Goal: Transaction & Acquisition: Obtain resource

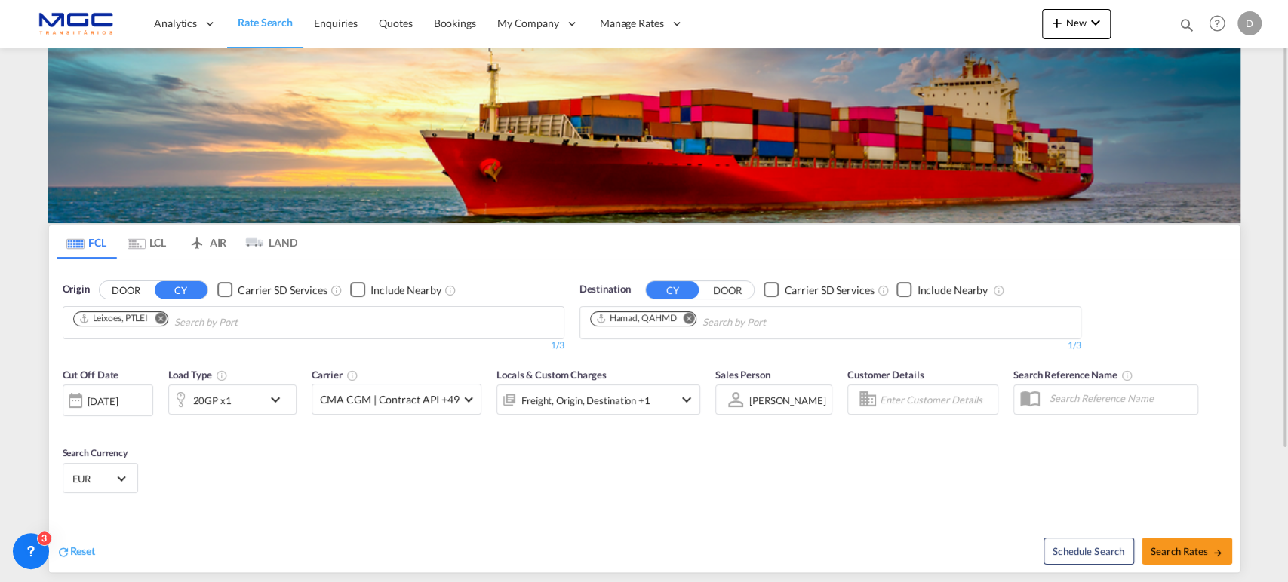
click at [689, 318] on md-icon "Remove" at bounding box center [688, 317] width 11 height 11
click at [616, 318] on body "Analytics Reports Dashboard Rate Search Enquiries Quotes Bookings" at bounding box center [644, 291] width 1288 height 582
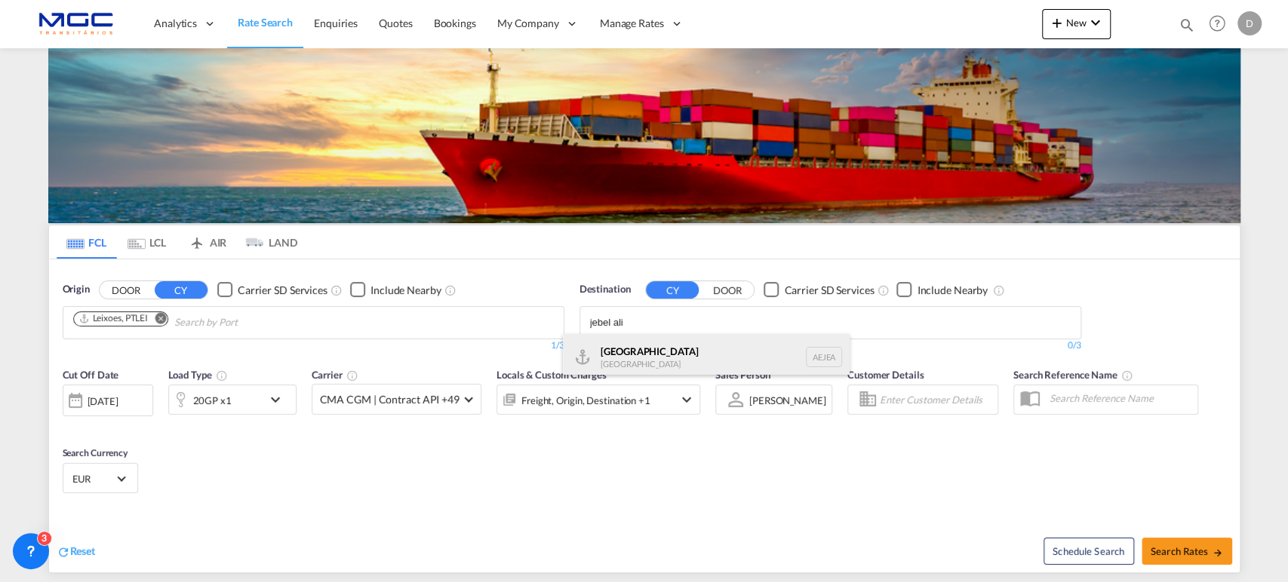
type input "jebel ali"
click at [645, 361] on div "[GEOGRAPHIC_DATA] [GEOGRAPHIC_DATA]" at bounding box center [706, 356] width 287 height 45
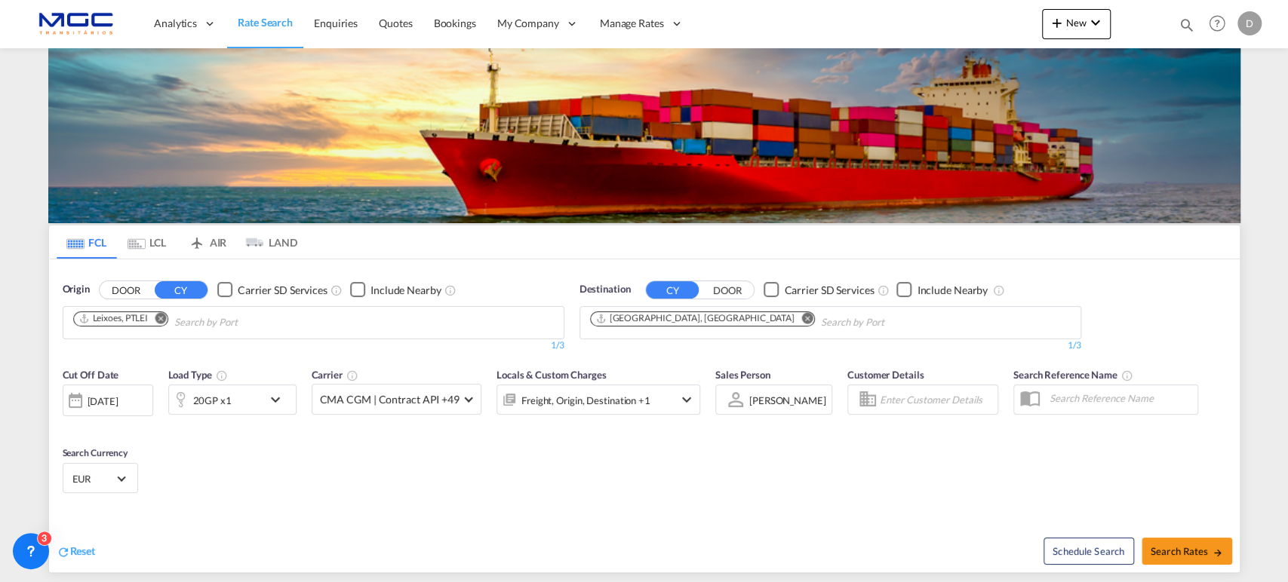
click at [280, 401] on md-icon "icon-chevron-down" at bounding box center [279, 400] width 26 height 18
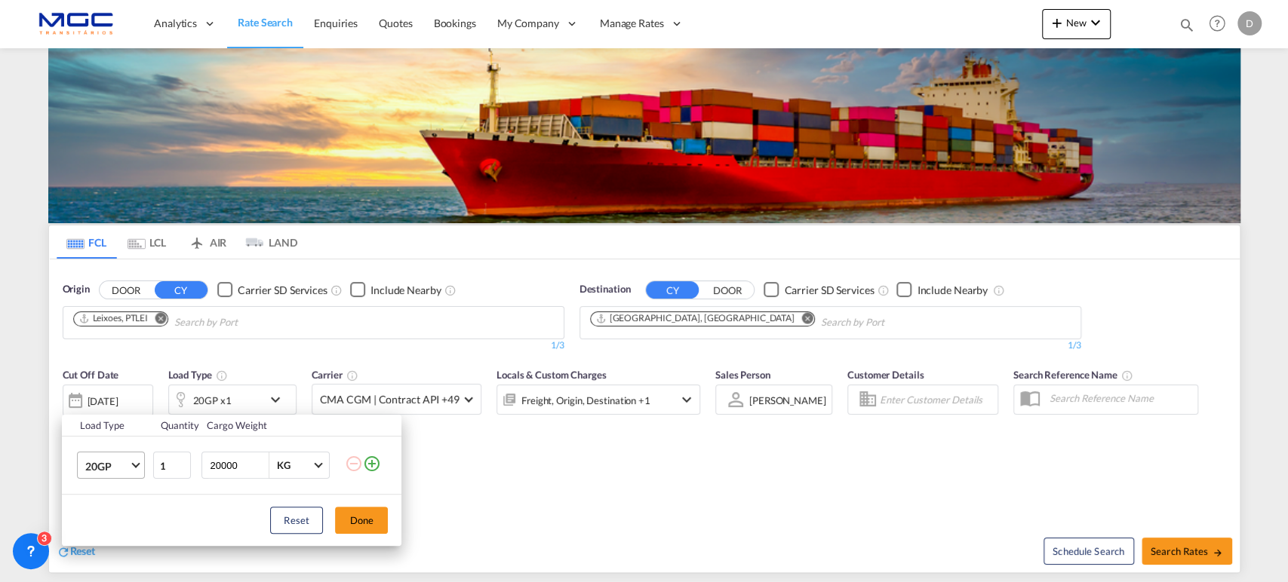
click at [119, 470] on span "20GP" at bounding box center [107, 466] width 44 height 15
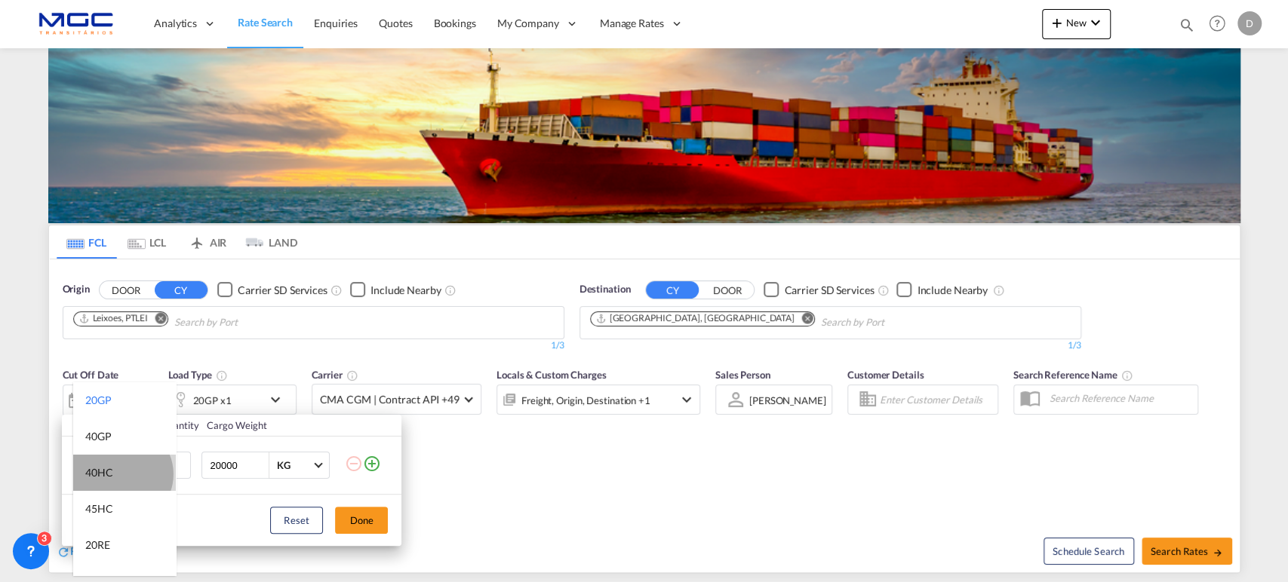
click at [121, 474] on md-option "40HC" at bounding box center [124, 473] width 103 height 36
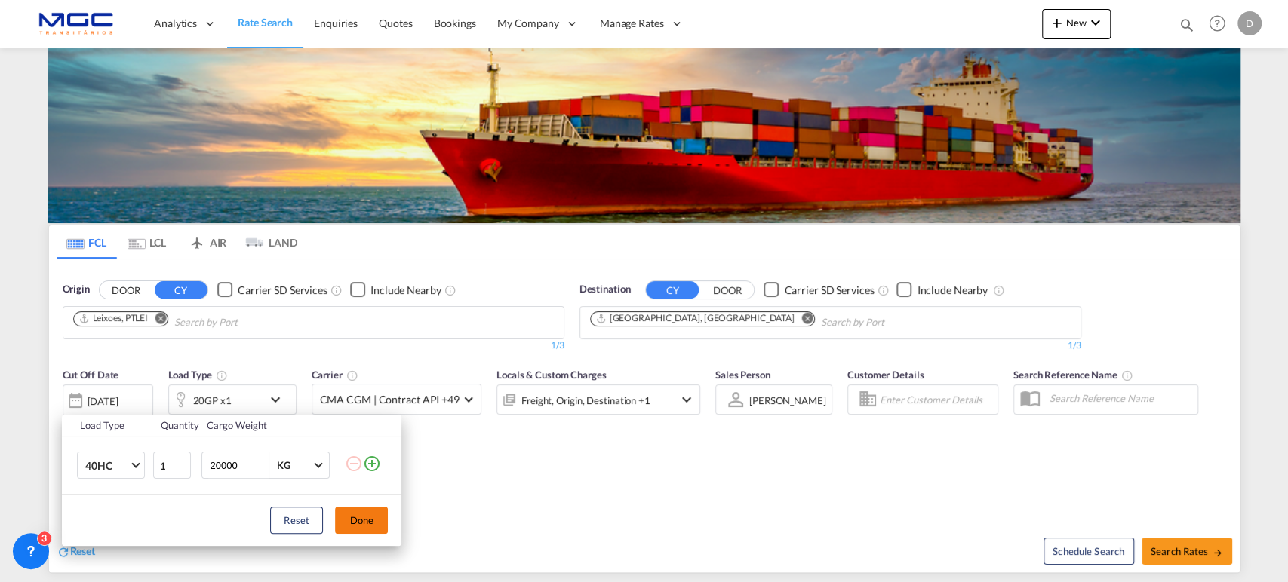
click at [363, 523] on button "Done" at bounding box center [361, 520] width 53 height 27
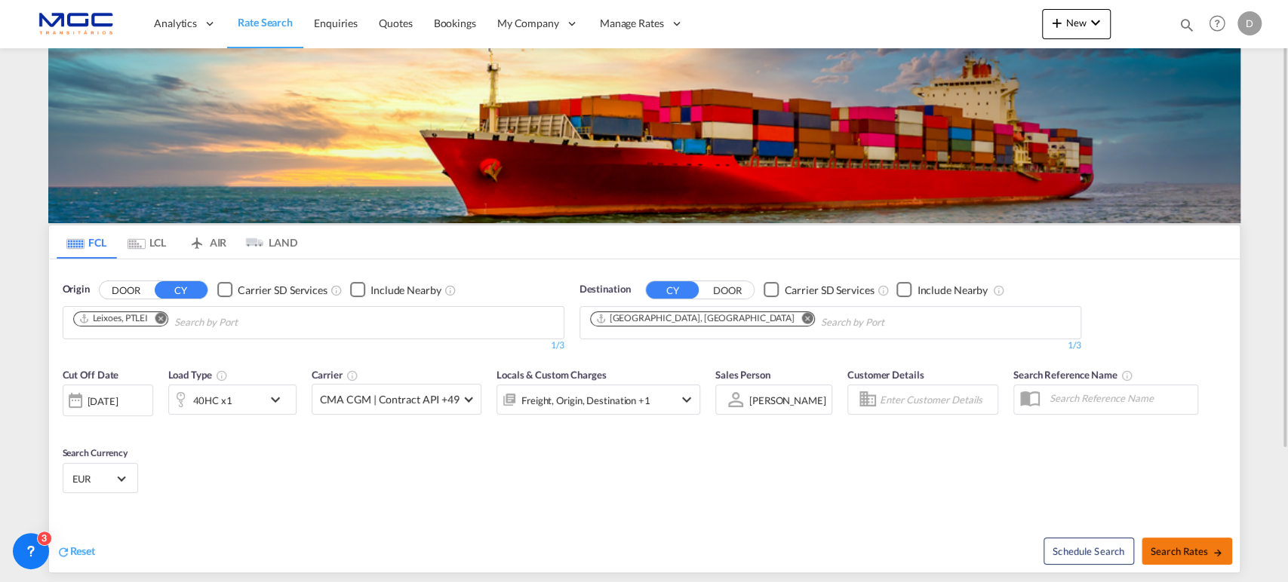
click at [1197, 549] on span "Search Rates" at bounding box center [1186, 551] width 72 height 12
type input "PTLEI to AEJEA / [DATE]"
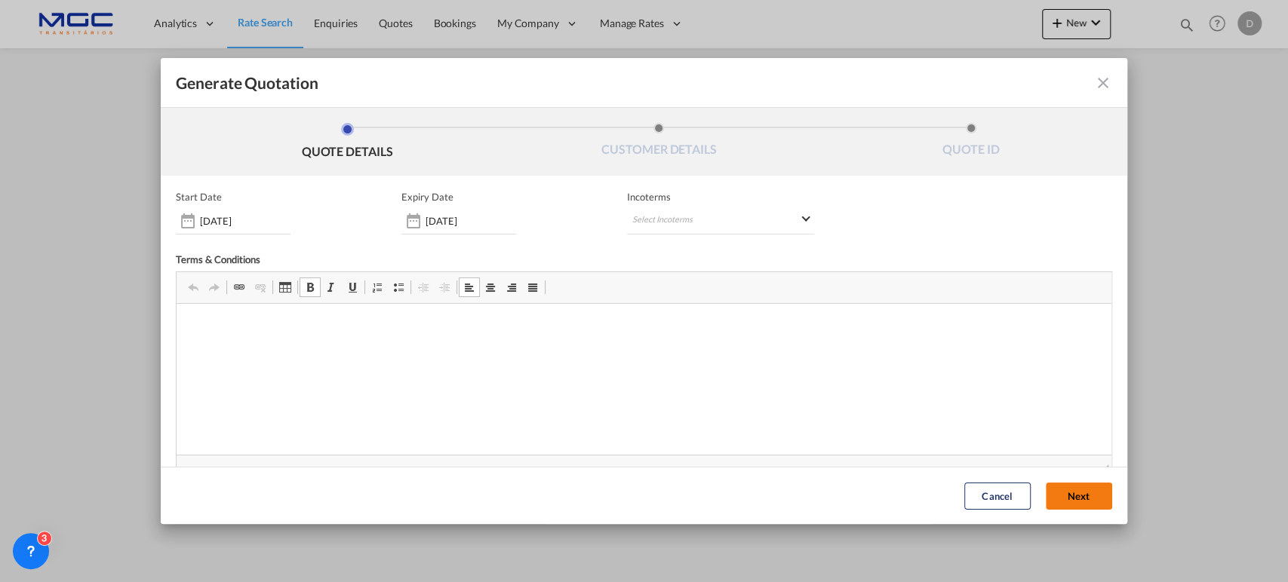
click at [1055, 502] on button "Next" at bounding box center [1078, 496] width 66 height 27
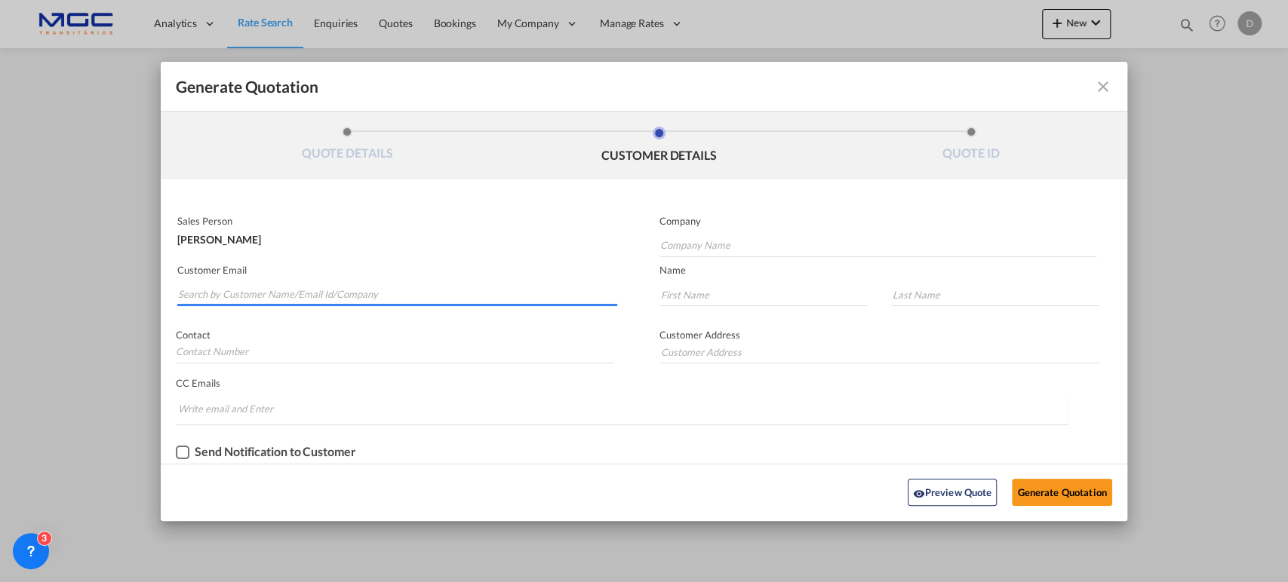
click at [376, 298] on input "Search by Customer Name/Email Id/Company" at bounding box center [397, 295] width 439 height 23
paste input "[EMAIL_ADDRESS][DOMAIN_NAME]"
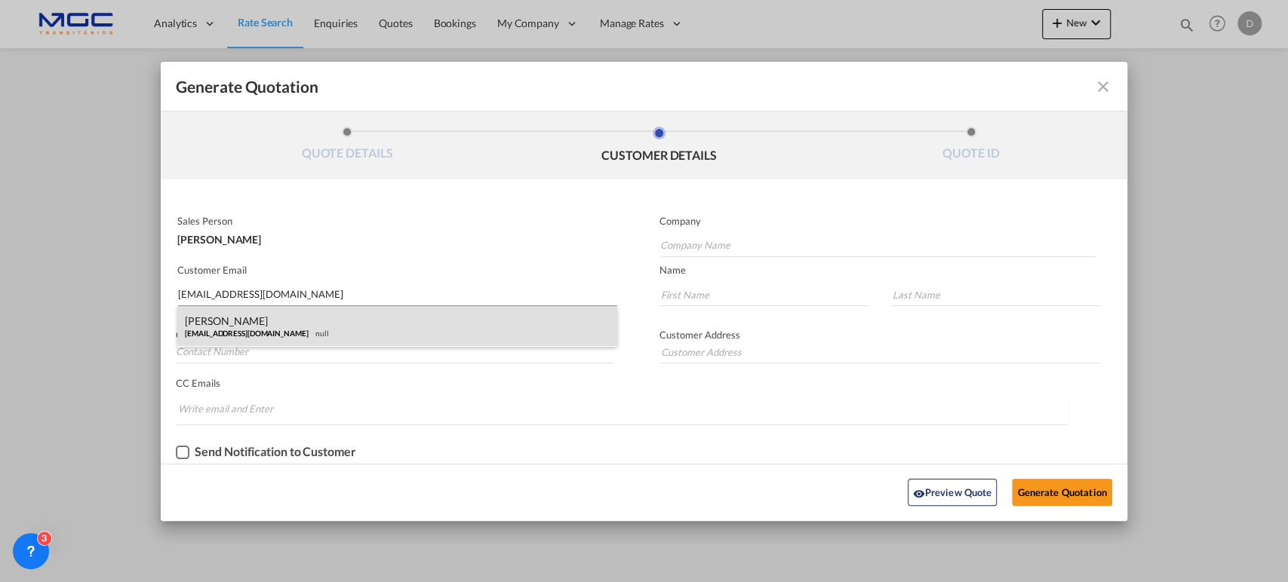
type input "[EMAIL_ADDRESS][DOMAIN_NAME]"
click at [269, 330] on div "[PERSON_NAME] [EMAIL_ADDRESS][DOMAIN_NAME] null" at bounding box center [397, 326] width 440 height 41
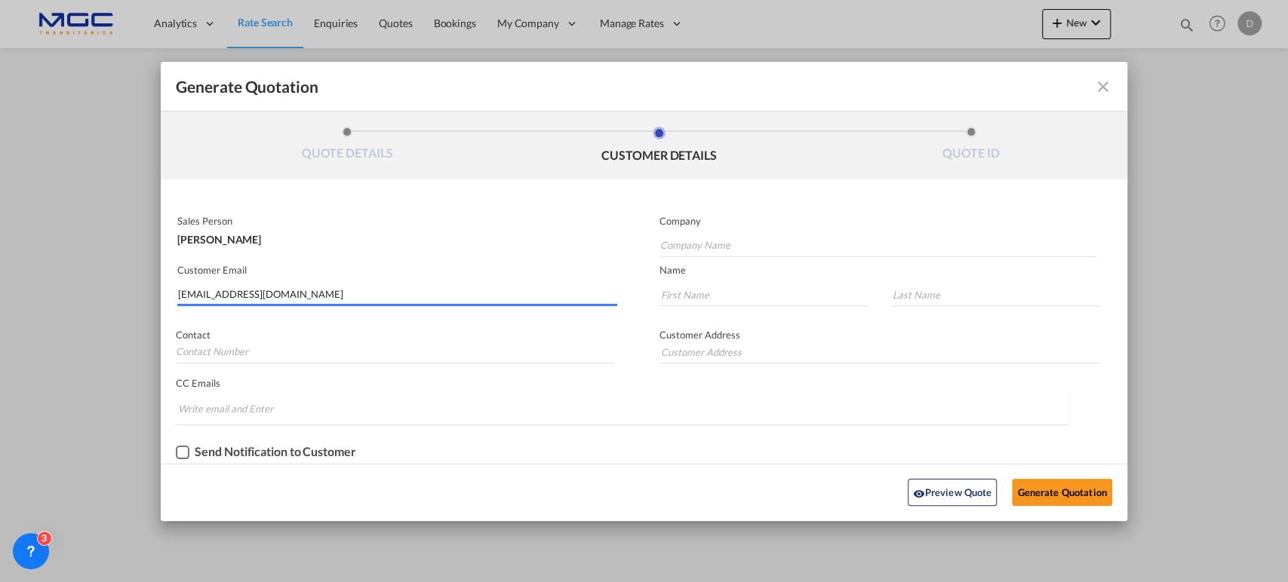
type input "IHT"
type input "[PERSON_NAME]"
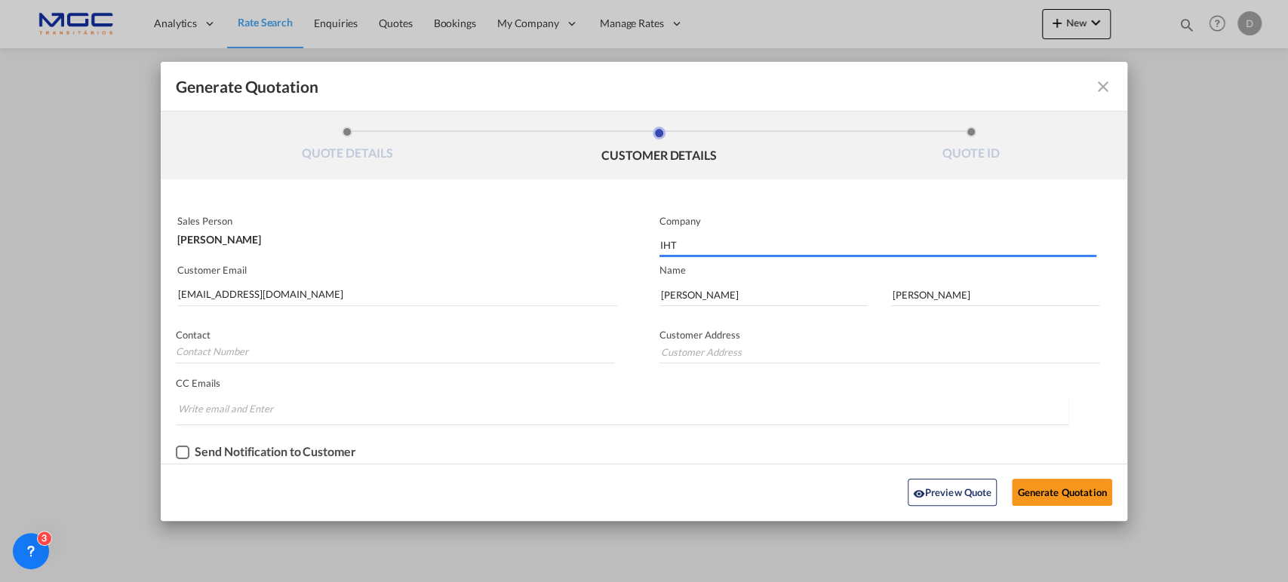
click at [1030, 505] on div "Preview Quote Generate Quotation" at bounding box center [643, 492] width 950 height 41
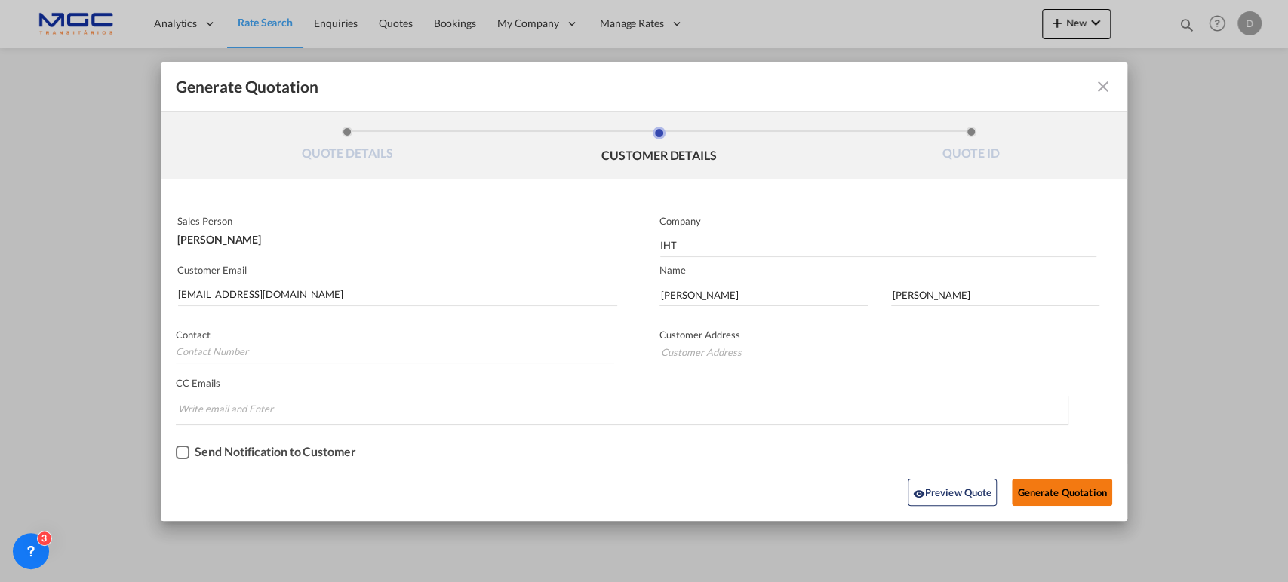
click at [1033, 491] on button "Generate Quotation" at bounding box center [1062, 492] width 100 height 27
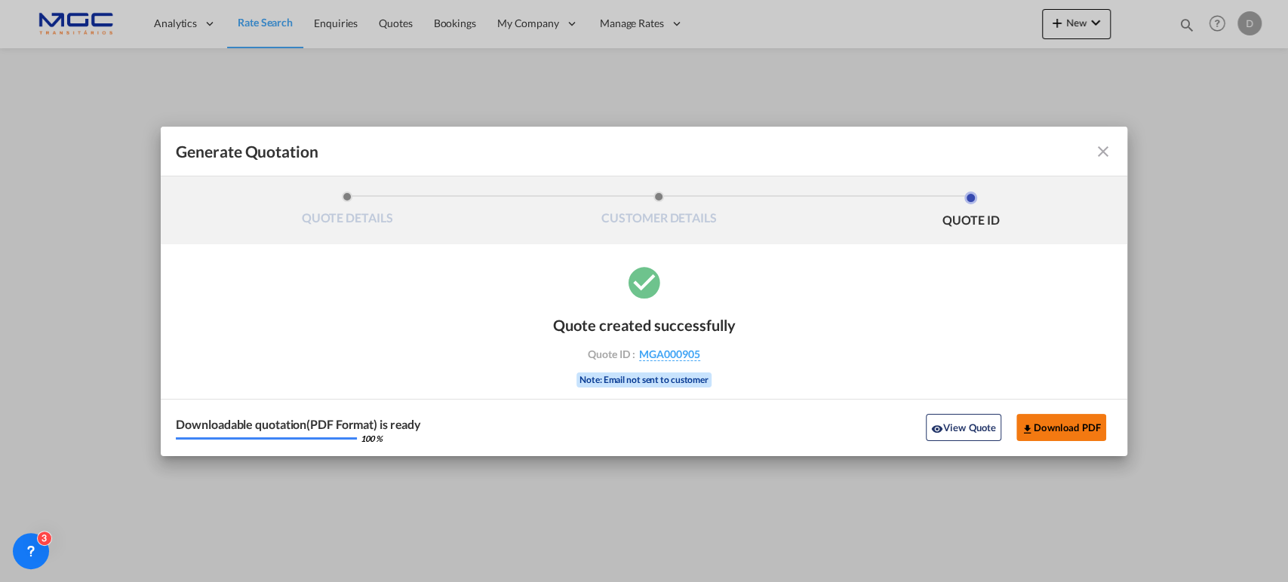
drag, startPoint x: 1065, startPoint y: 421, endPoint x: 1057, endPoint y: 428, distance: 11.2
click at [1057, 428] on button "Download PDF" at bounding box center [1061, 427] width 90 height 27
click at [965, 428] on button "View Quote" at bounding box center [963, 427] width 75 height 27
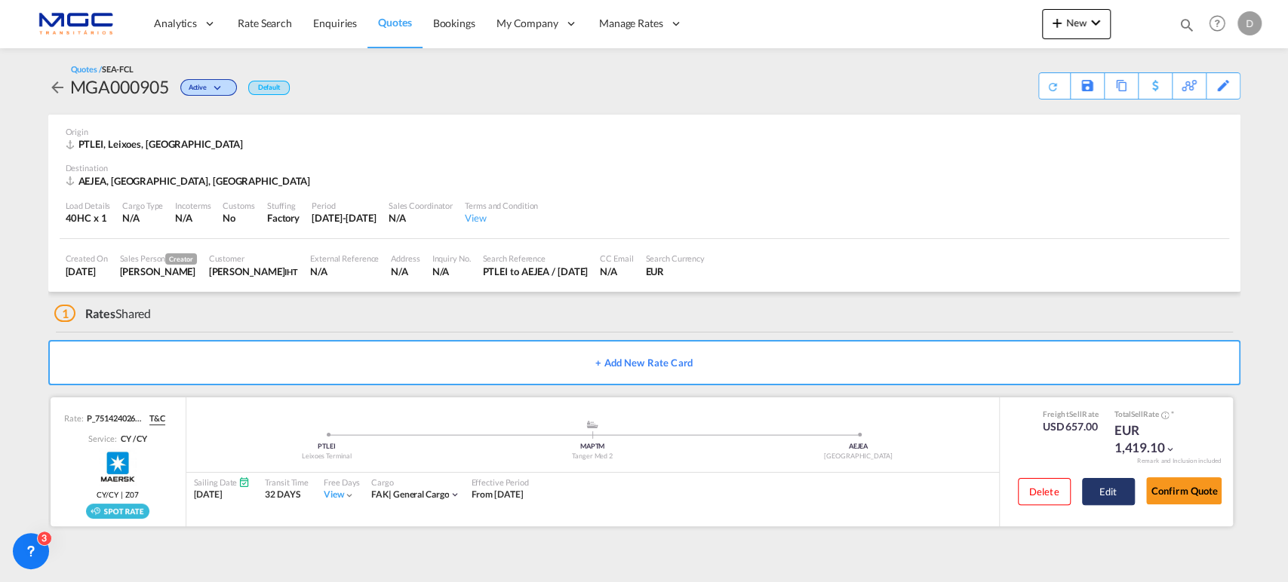
click at [1128, 486] on button "Edit" at bounding box center [1108, 491] width 53 height 27
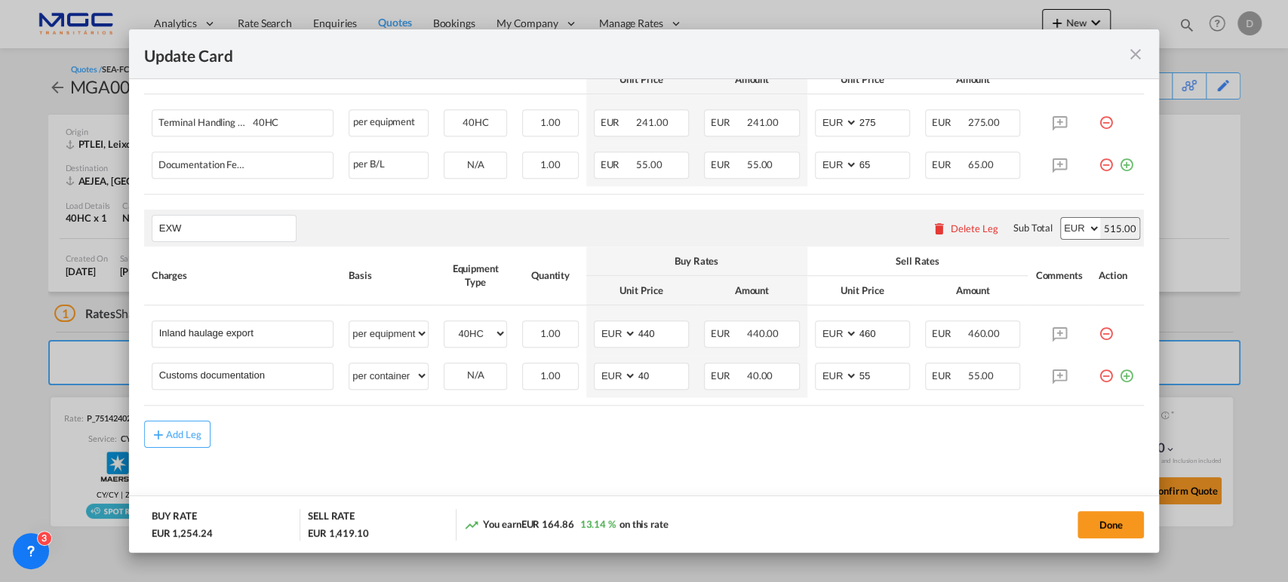
scroll to position [778, 0]
click at [1119, 376] on md-icon "icon-plus-circle-outline green-400-fg" at bounding box center [1126, 370] width 15 height 15
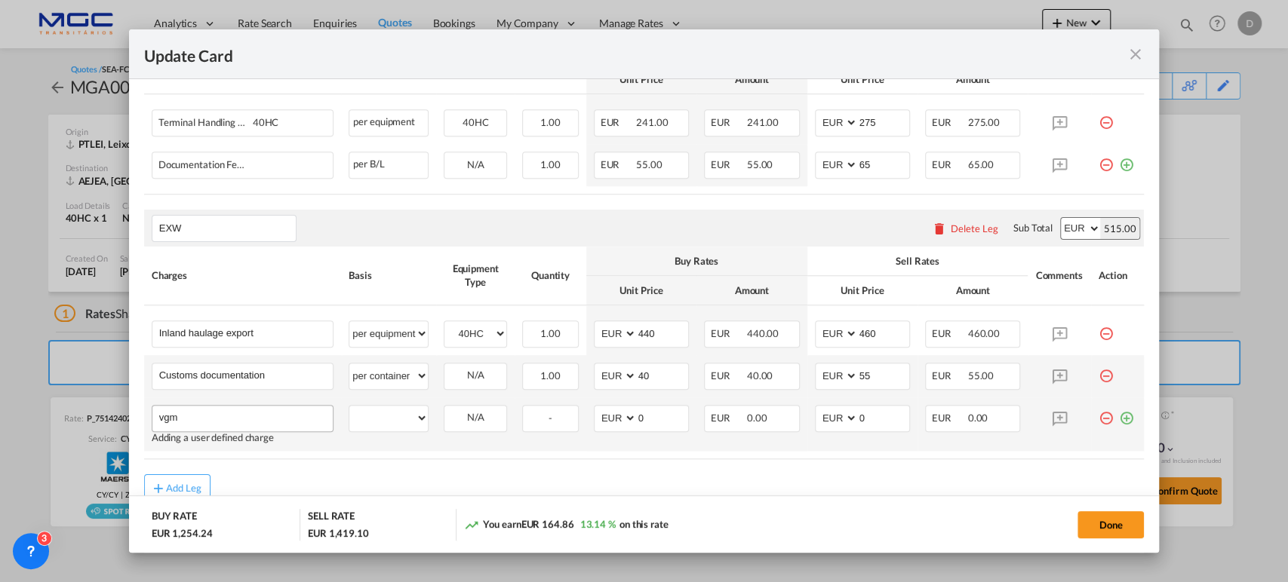
click at [257, 422] on input "vgm" at bounding box center [246, 417] width 174 height 23
type input "vgm"
click at [386, 416] on select "per equipment per container per B/L per shipping bill per shipment per pallet p…" at bounding box center [388, 418] width 78 height 24
select select "per container"
click at [349, 406] on select "per equipment per container per B/L per shipping bill per shipment per pallet p…" at bounding box center [388, 418] width 78 height 24
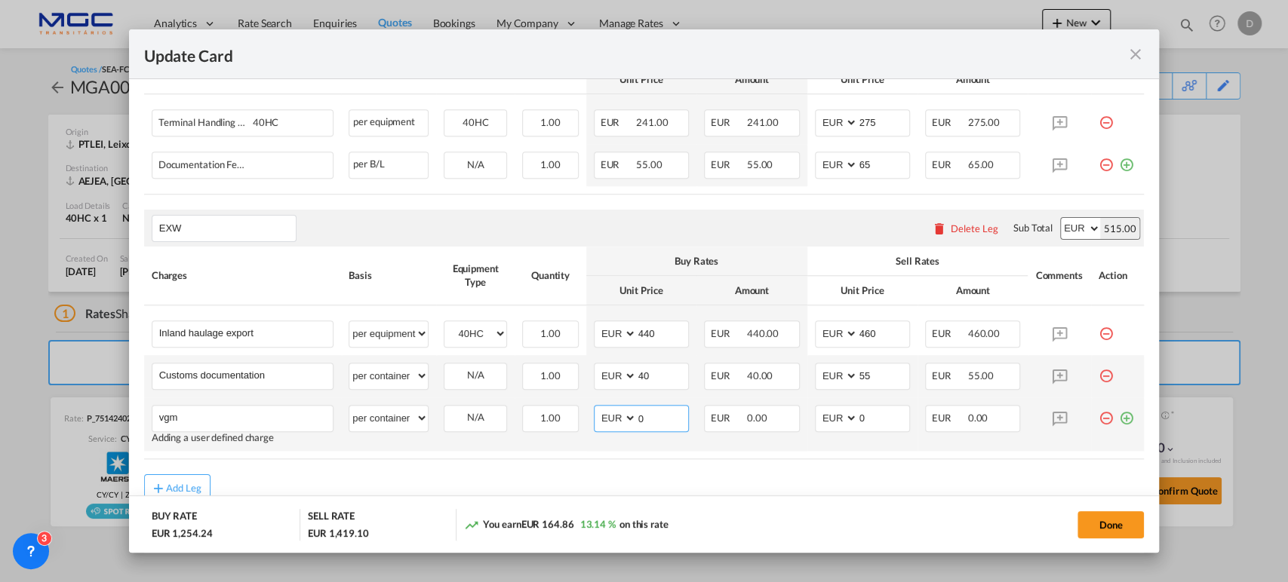
drag, startPoint x: 649, startPoint y: 415, endPoint x: 585, endPoint y: 410, distance: 64.3
click at [586, 410] on td "AED AFN ALL AMD ANG AOA ARS AUD AWG AZN BAM BBD BDT BGN BHD BIF BMD BND [PERSON…" at bounding box center [641, 425] width 110 height 54
type input "10"
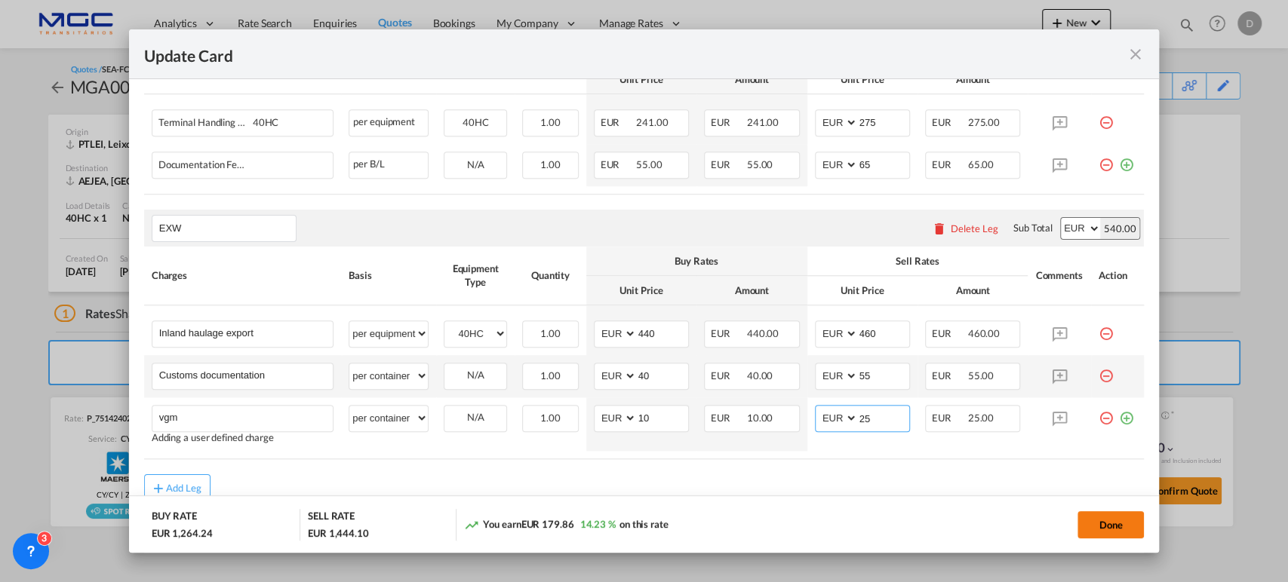
type input "25"
click at [1122, 530] on button "Done" at bounding box center [1110, 524] width 66 height 27
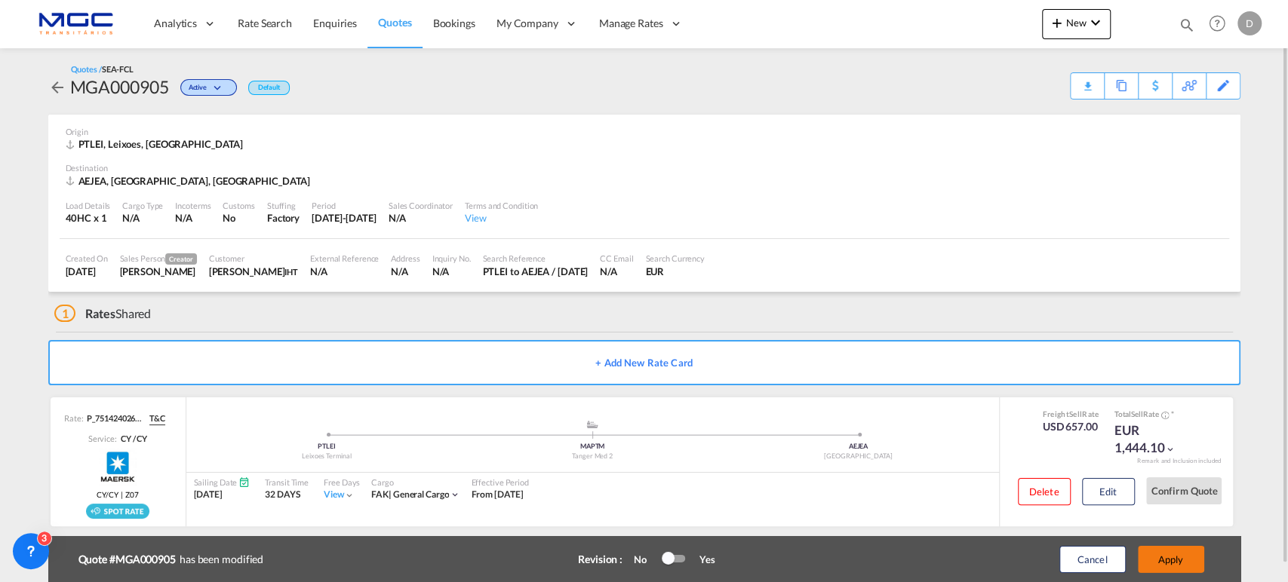
click at [1160, 560] on button "Apply" at bounding box center [1170, 559] width 66 height 27
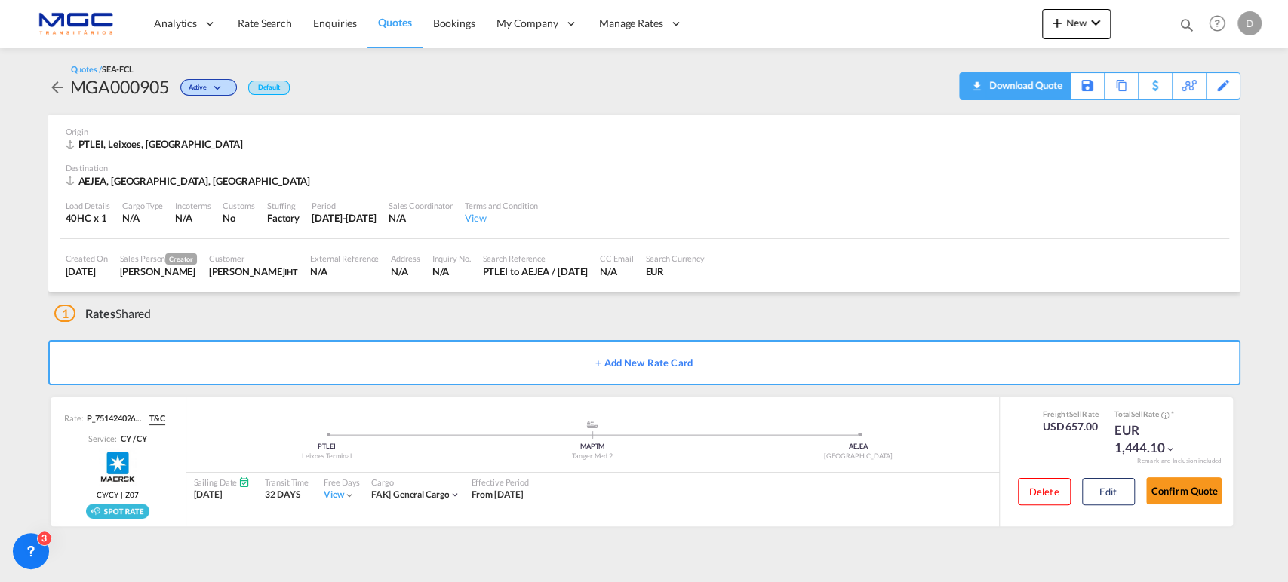
click at [1046, 95] on div "Download Quote" at bounding box center [1023, 85] width 77 height 24
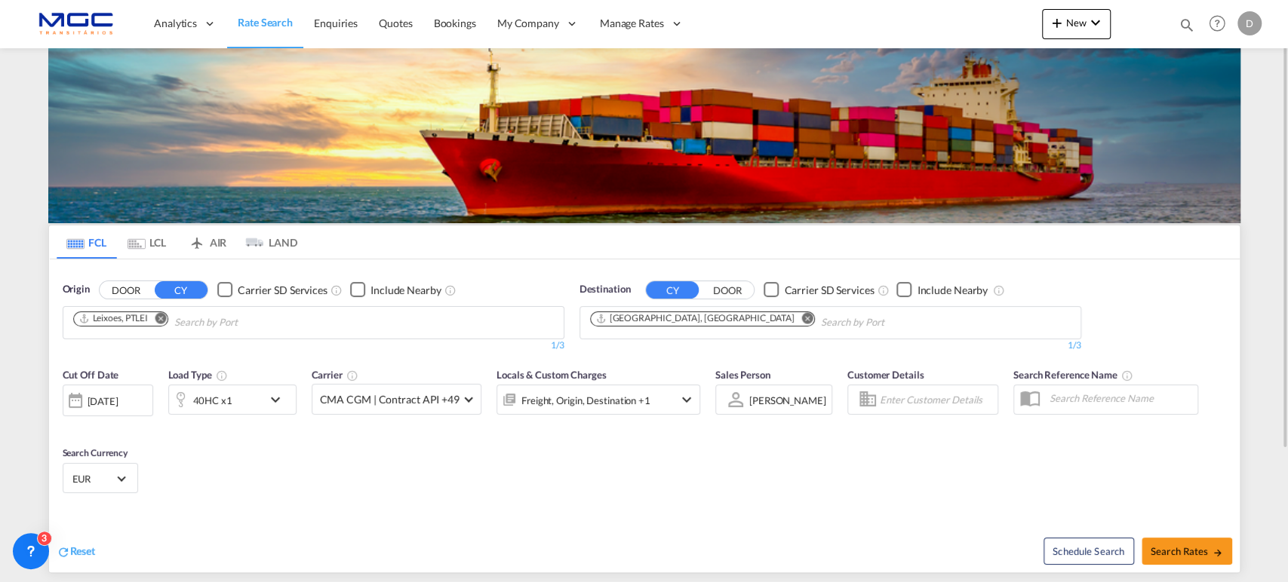
click at [801, 318] on md-icon "Remove" at bounding box center [806, 317] width 11 height 11
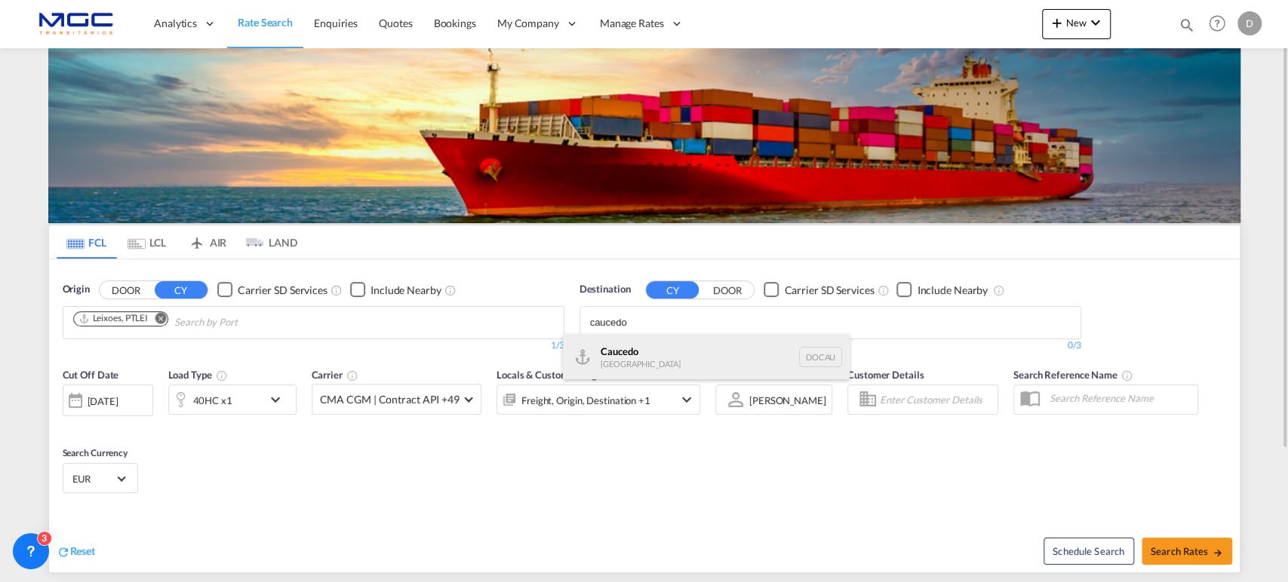
type input "caucedo"
click at [652, 348] on div "Caucedo Dominican Republic DOCAU" at bounding box center [706, 356] width 287 height 45
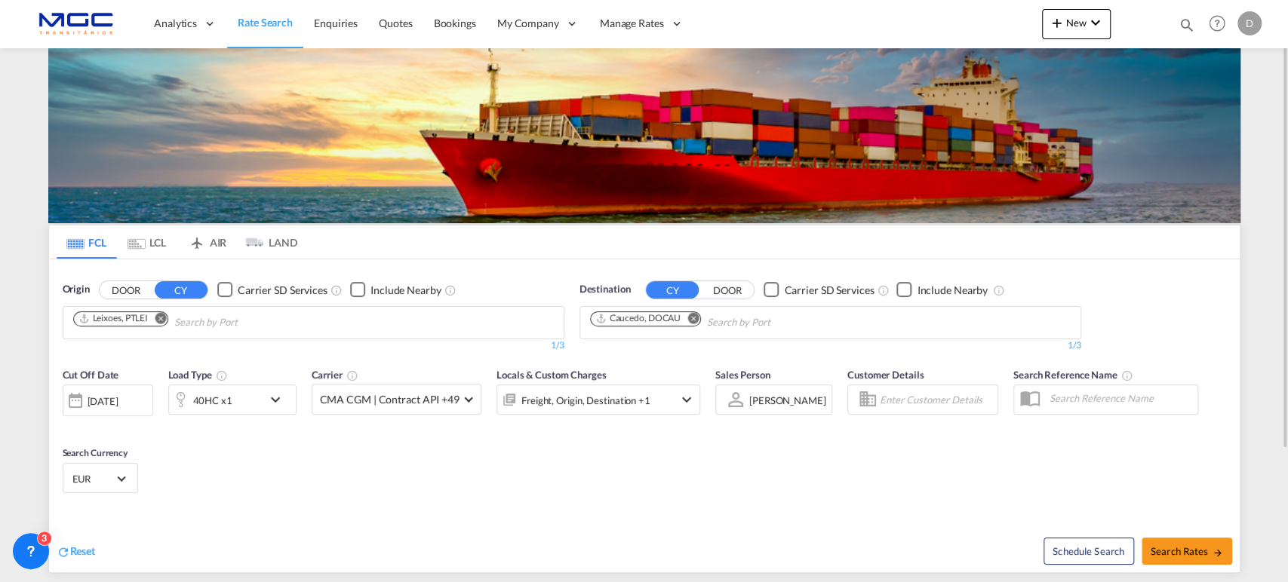
click at [265, 409] on div "40HC x1" at bounding box center [232, 400] width 128 height 30
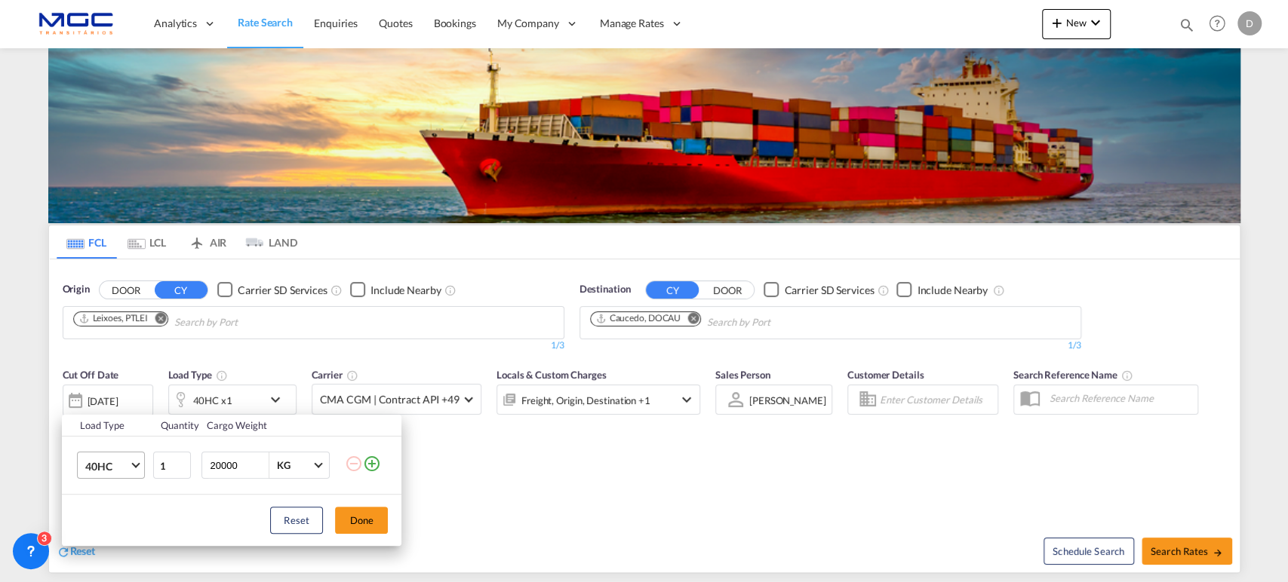
click at [109, 462] on span "40HC" at bounding box center [107, 466] width 44 height 15
click at [108, 391] on div "20GP" at bounding box center [98, 393] width 26 height 15
click at [358, 459] on md-icon "icon-minus-circle-outline" at bounding box center [354, 464] width 18 height 18
click at [381, 466] on td at bounding box center [373, 466] width 57 height 58
click at [374, 465] on md-icon "icon-plus-circle-outline" at bounding box center [372, 464] width 18 height 18
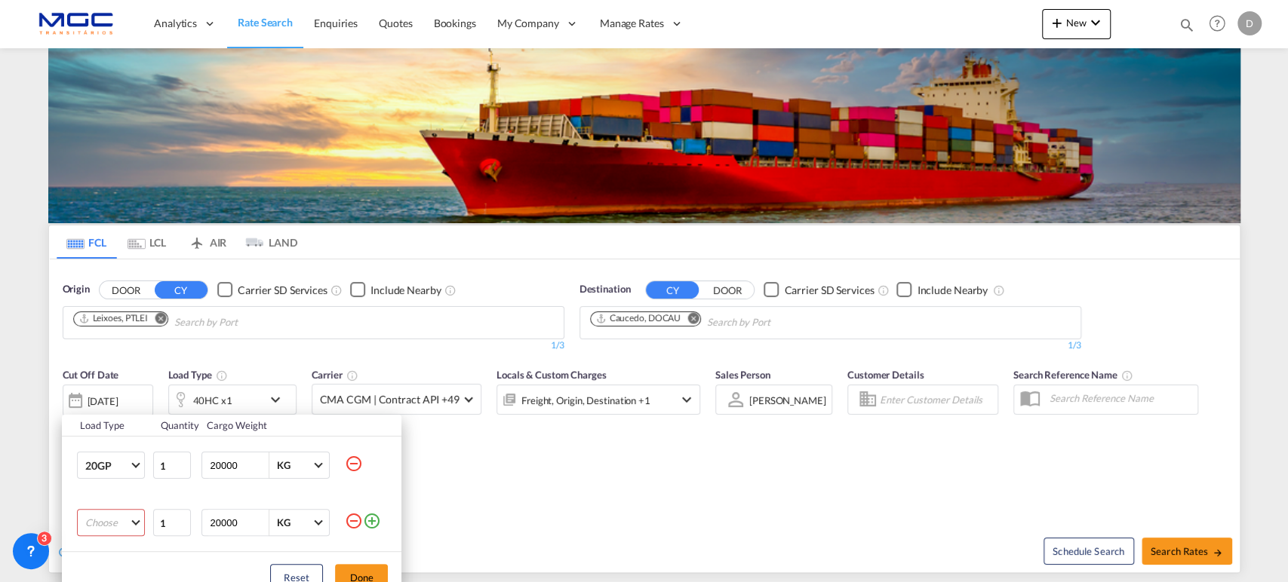
click at [127, 522] on md-select "Choose 20GP 40GP 40HC 45HC 20RE 40RE 40HR 20OT 40OT 20FR 40FR 40NR 20NR 45S 20T…" at bounding box center [111, 522] width 68 height 27
click at [116, 465] on md-option "40HC" at bounding box center [124, 473] width 103 height 36
click at [368, 570] on button "Done" at bounding box center [361, 577] width 53 height 27
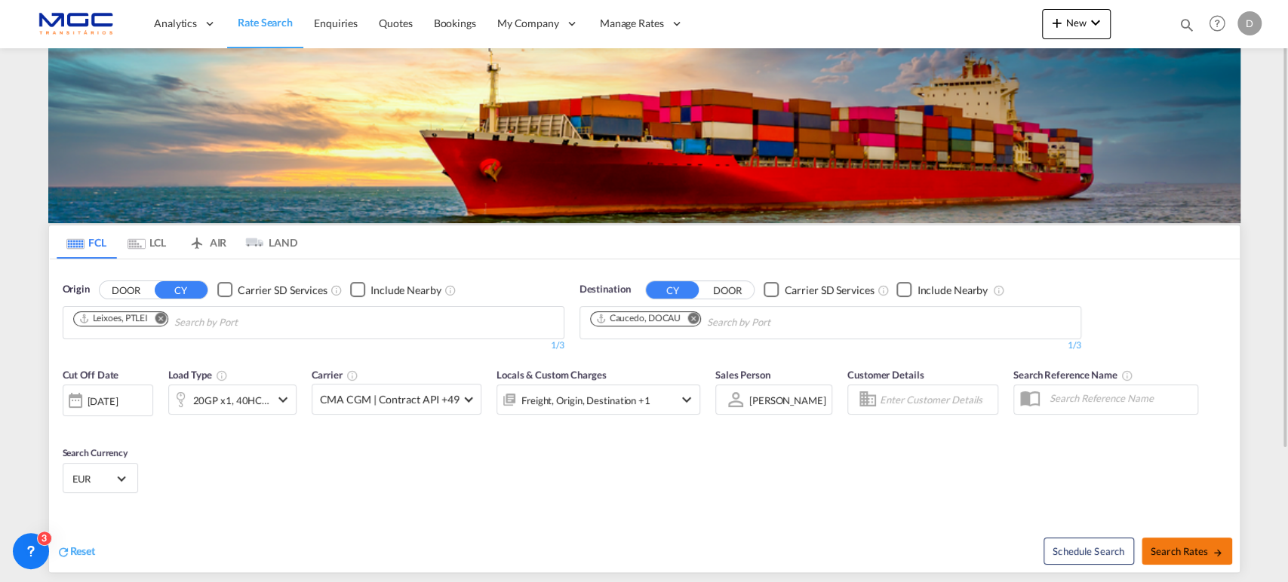
click at [1165, 541] on button "Search Rates" at bounding box center [1186, 551] width 91 height 27
type input "PTLEI to DOCAU / 8 Oct 2025"
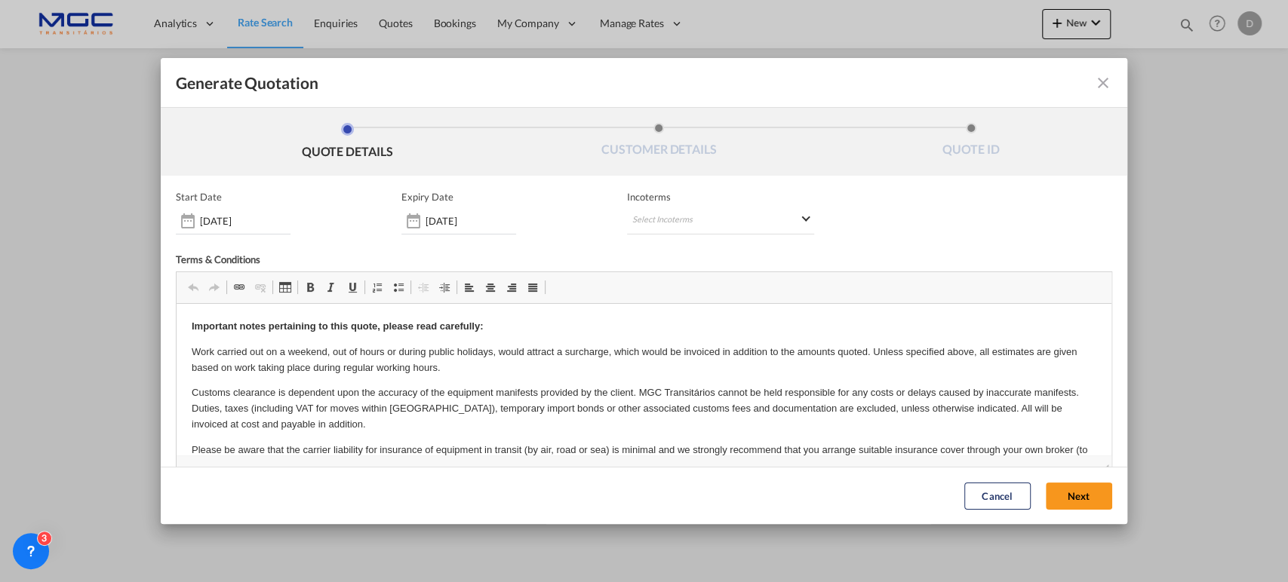
click at [1063, 504] on button "Next" at bounding box center [1078, 496] width 66 height 27
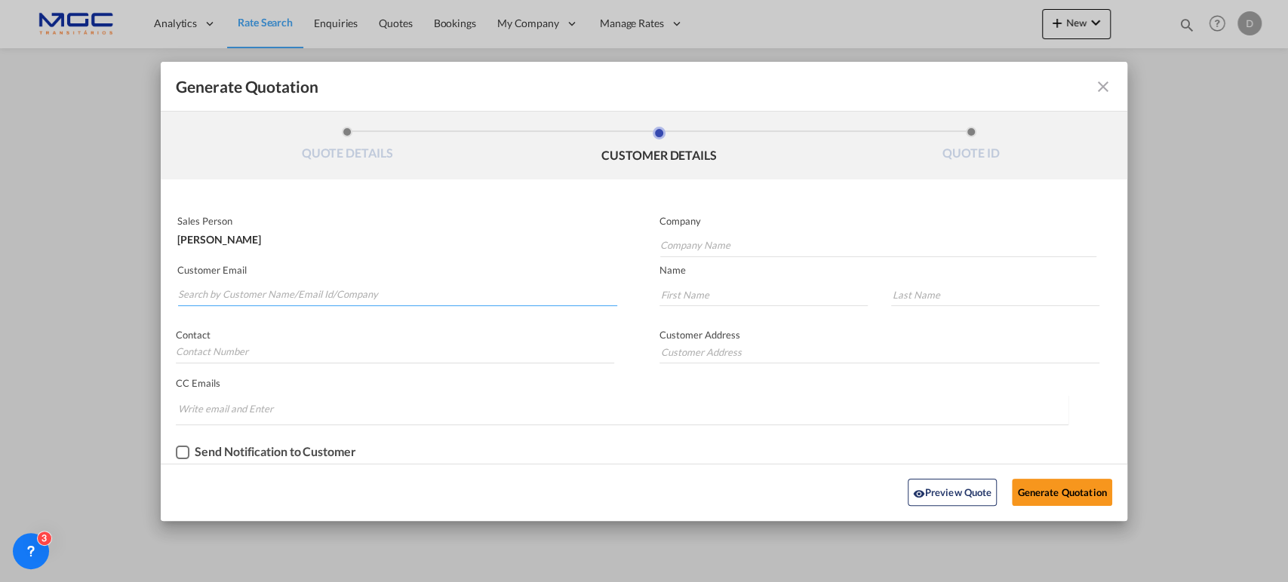
click at [216, 288] on input "Search by Customer Name/Email Id/Company" at bounding box center [397, 295] width 439 height 23
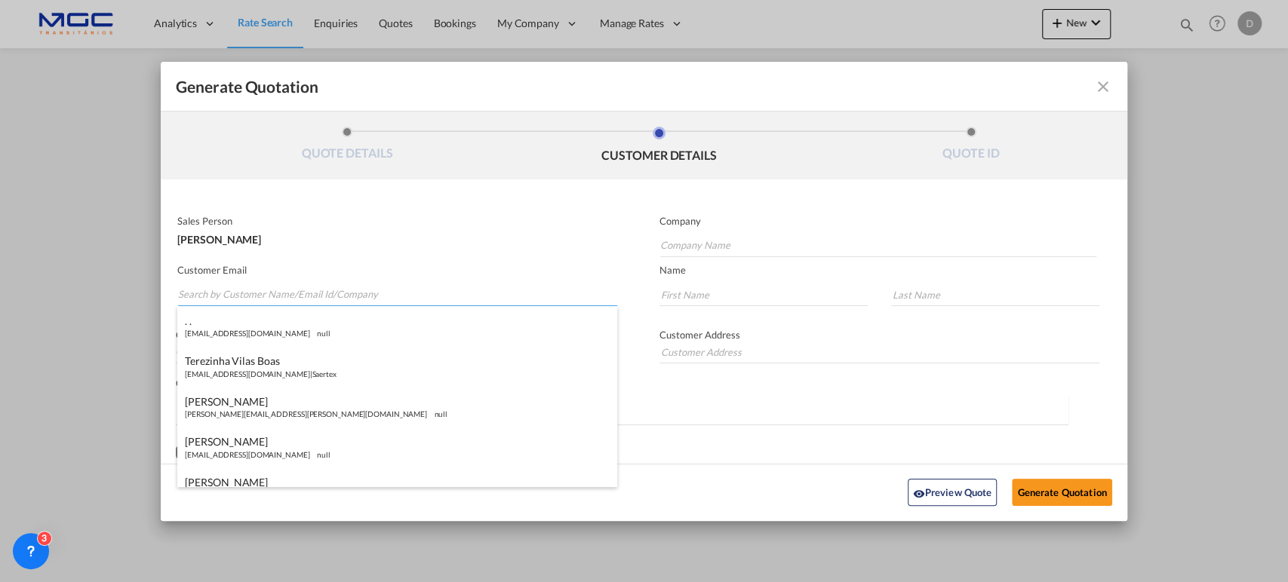
click at [283, 288] on input "Search by Customer Name/Email Id/Company" at bounding box center [397, 295] width 439 height 23
paste input "sebastian@tricargo.com.do"
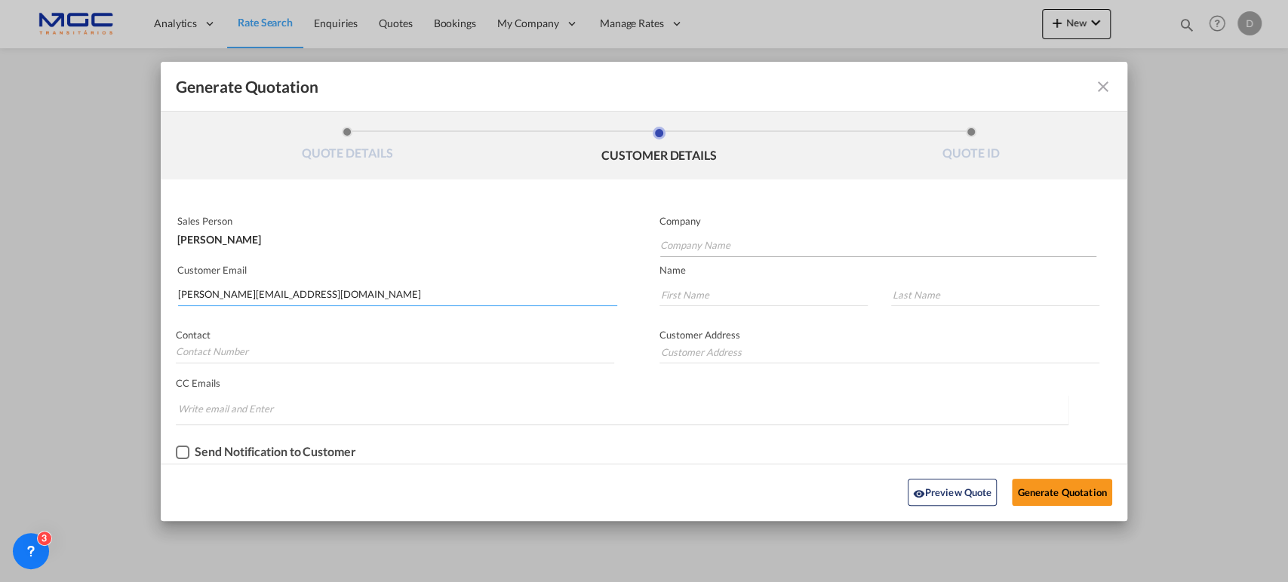
type input "sebastian@tricargo.com.do"
click at [675, 247] on input "Company Name" at bounding box center [878, 246] width 437 height 23
type input "."
click at [669, 294] on input "Generate QuotationQUOTE ..." at bounding box center [763, 295] width 208 height 23
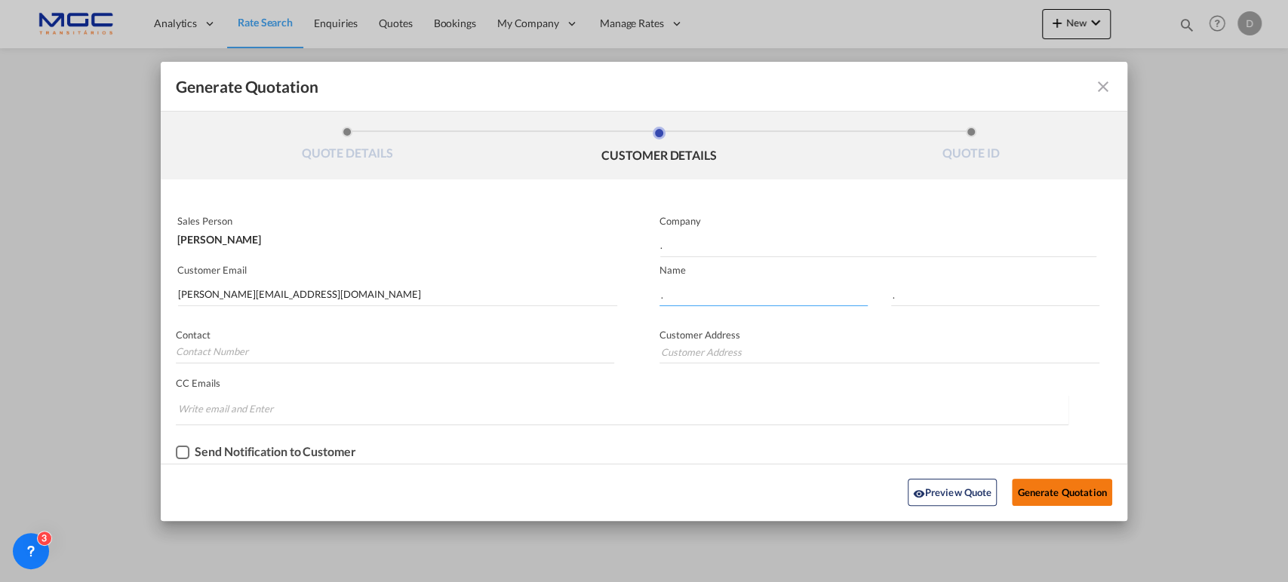
type input "."
click at [1079, 486] on button "Generate Quotation" at bounding box center [1062, 492] width 100 height 27
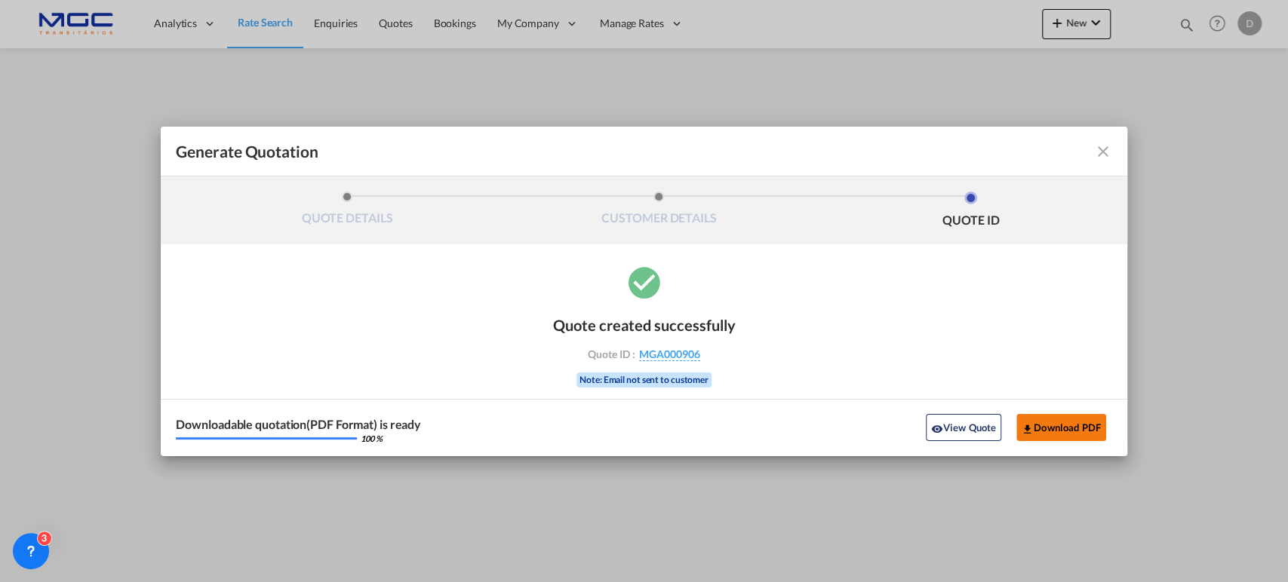
click at [1056, 425] on button "Download PDF" at bounding box center [1061, 427] width 90 height 27
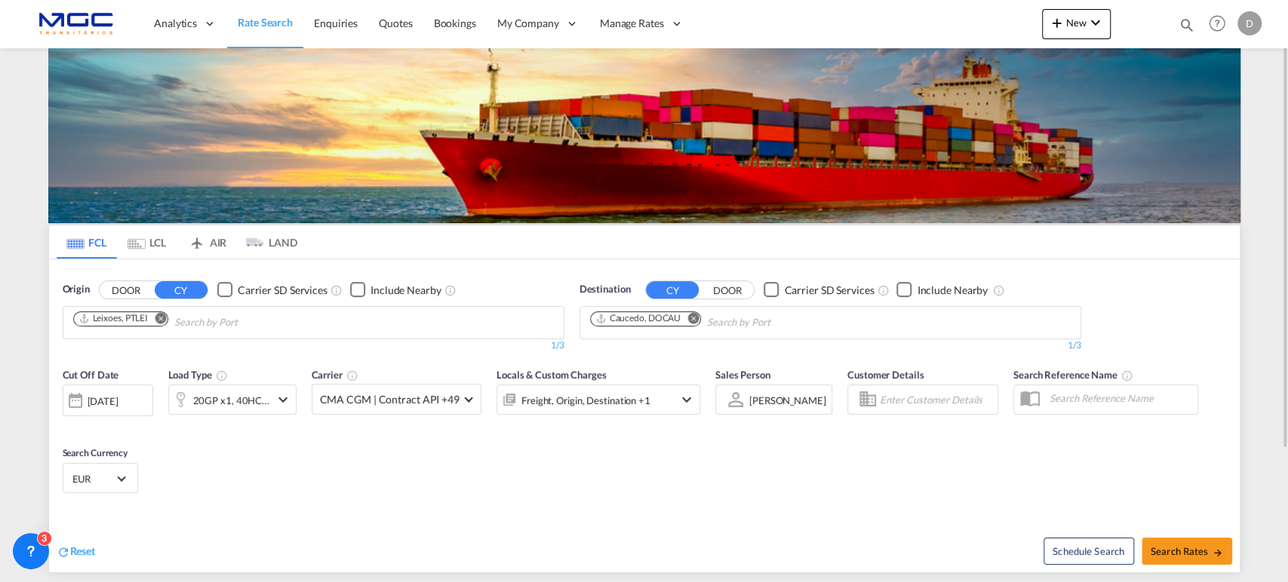
click at [689, 315] on md-icon "Remove" at bounding box center [692, 317] width 11 height 11
click at [689, 315] on body "Analytics Reports Dashboard Rate Search Enquiries Quotes Bookings" at bounding box center [644, 291] width 1288 height 582
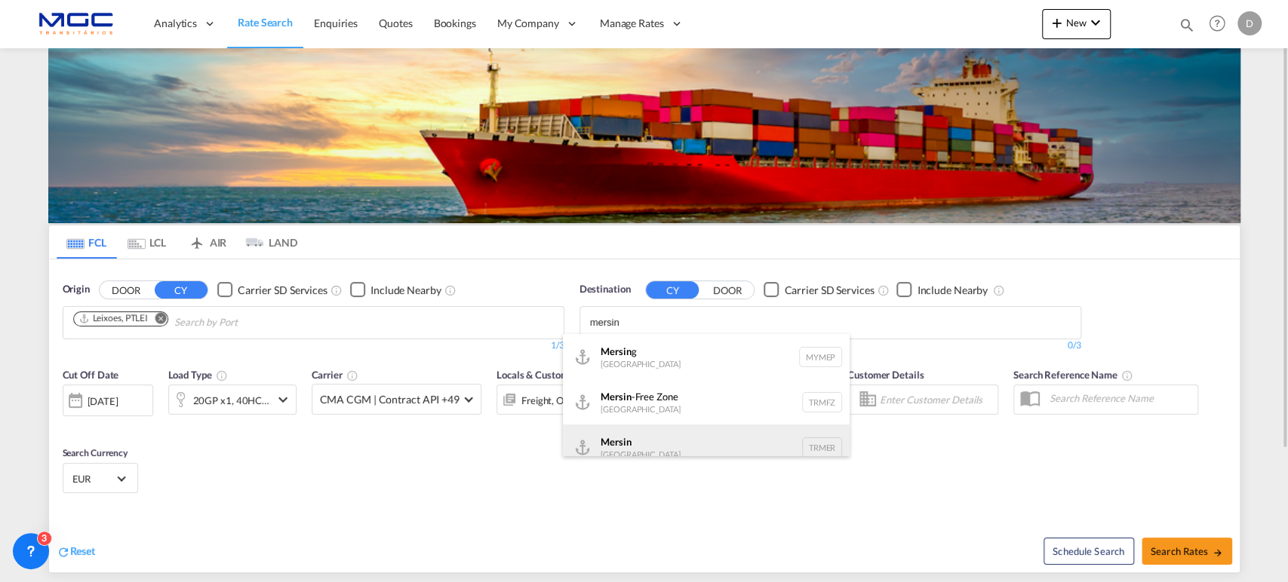
scroll to position [13, 0]
type input "mersin"
click at [653, 428] on div "Mersin Turkey TRMER" at bounding box center [706, 434] width 287 height 45
click at [653, 428] on div "Locals & Custom Charges Freight, Origin, Destination +1" at bounding box center [598, 398] width 204 height 63
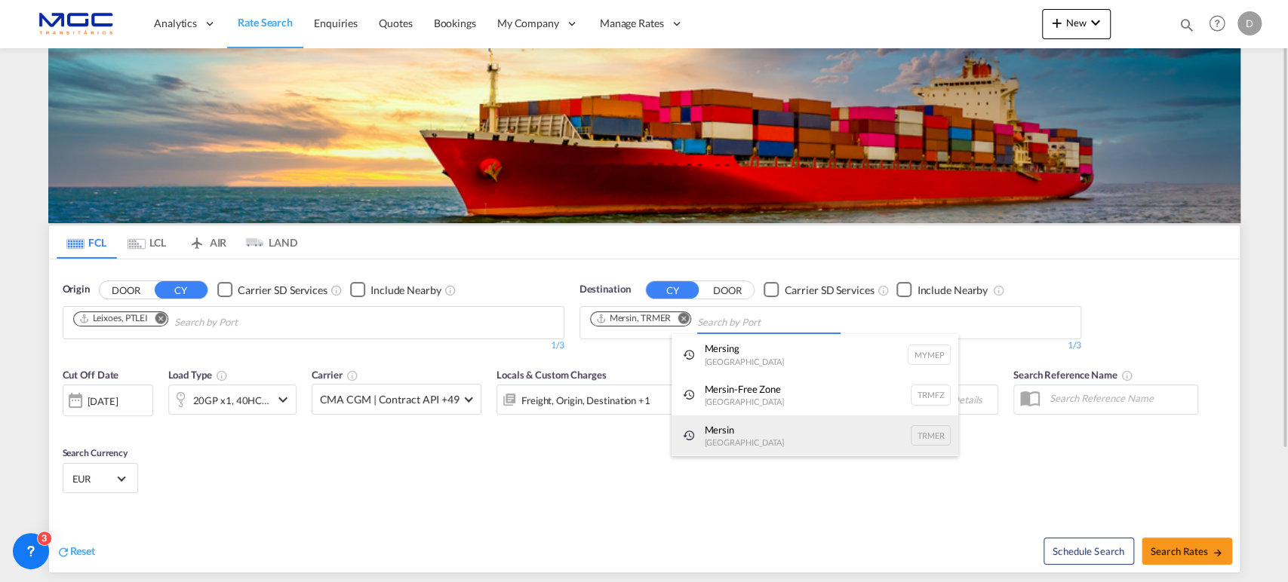
scroll to position [0, 0]
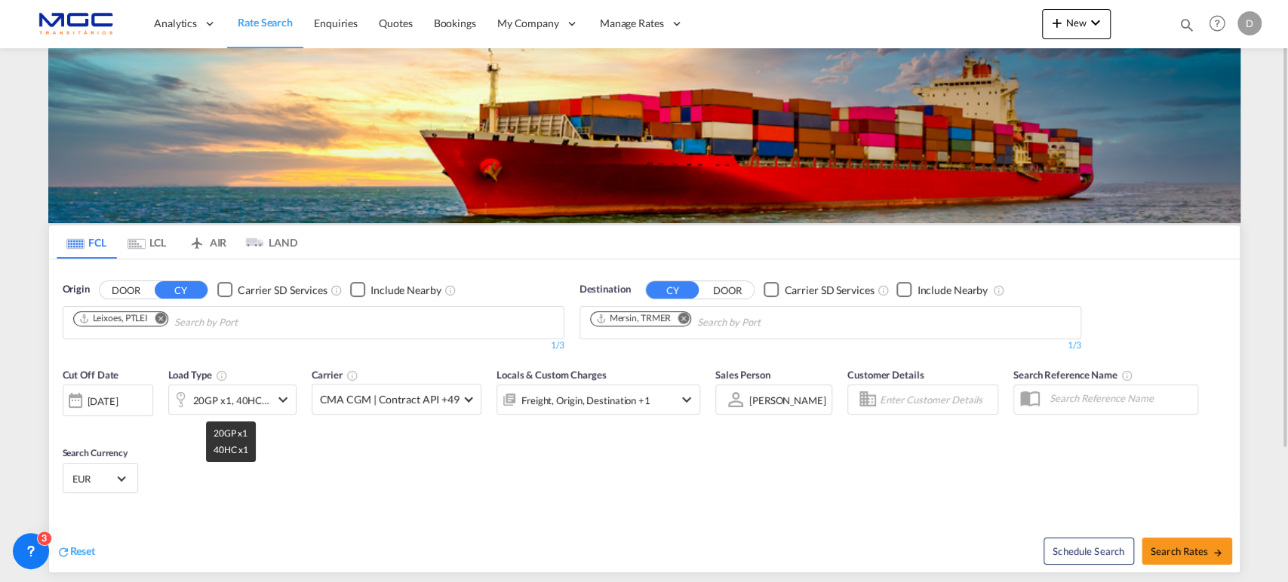
click at [260, 402] on div "20GP x1, 40HC x1" at bounding box center [231, 400] width 77 height 21
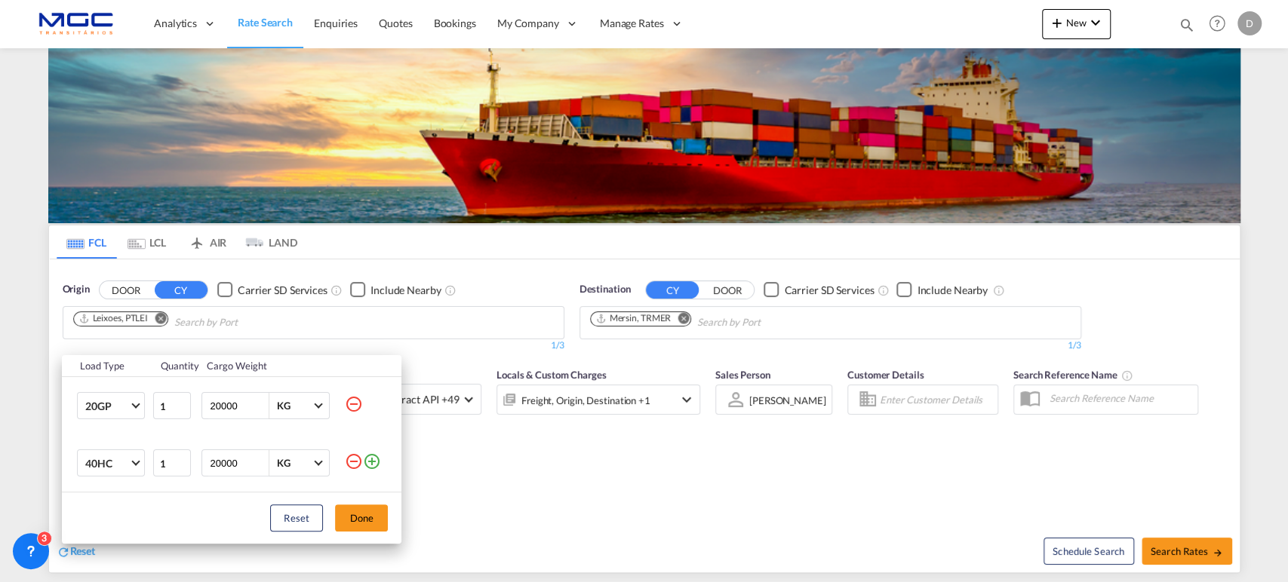
click at [355, 404] on md-icon "icon-minus-circle-outline" at bounding box center [354, 404] width 18 height 18
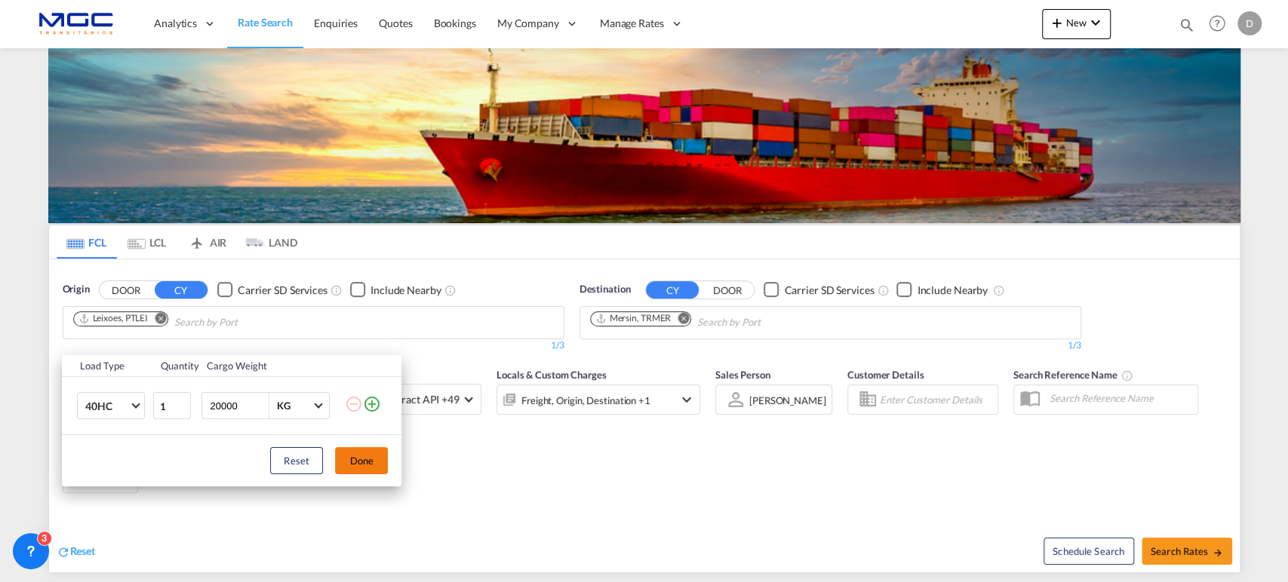
click at [367, 455] on button "Done" at bounding box center [361, 460] width 53 height 27
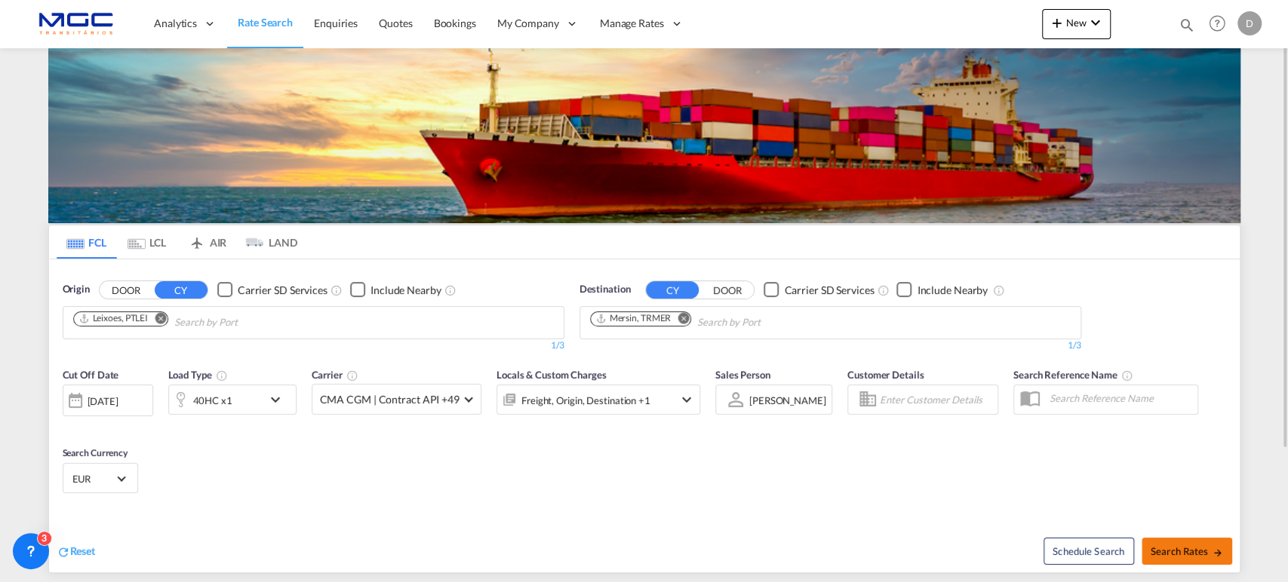
click at [1168, 548] on span "Search Rates" at bounding box center [1186, 551] width 72 height 12
type input "PTLEI to TRMER / 8 Oct 2025"
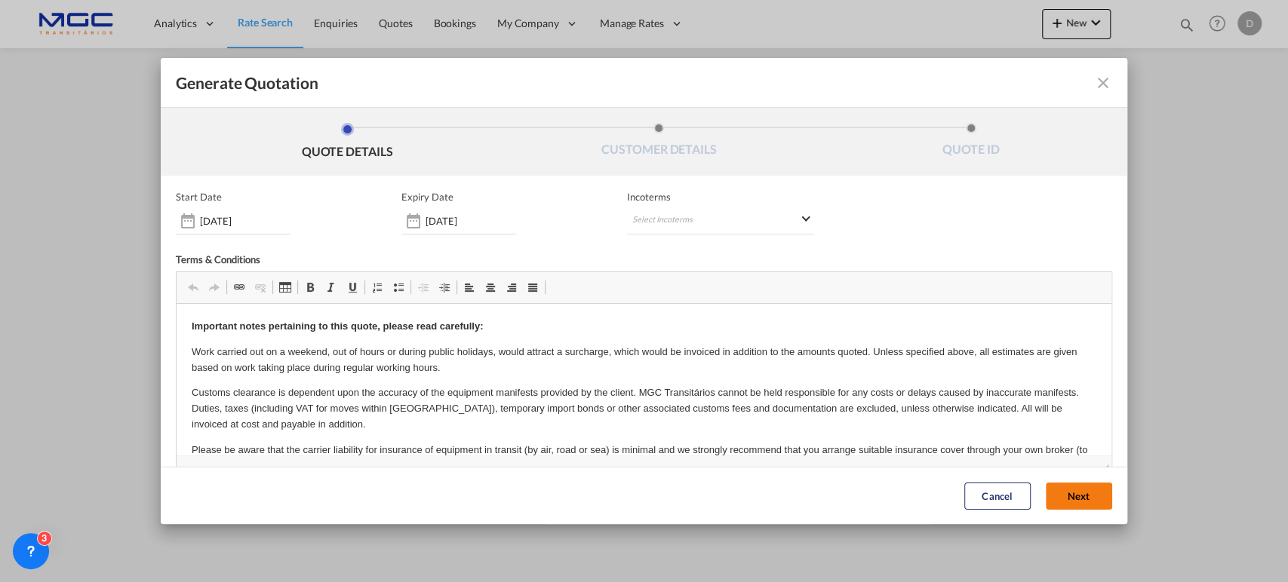
click at [1057, 491] on button "Next" at bounding box center [1078, 496] width 66 height 27
